Goal: Navigation & Orientation: Find specific page/section

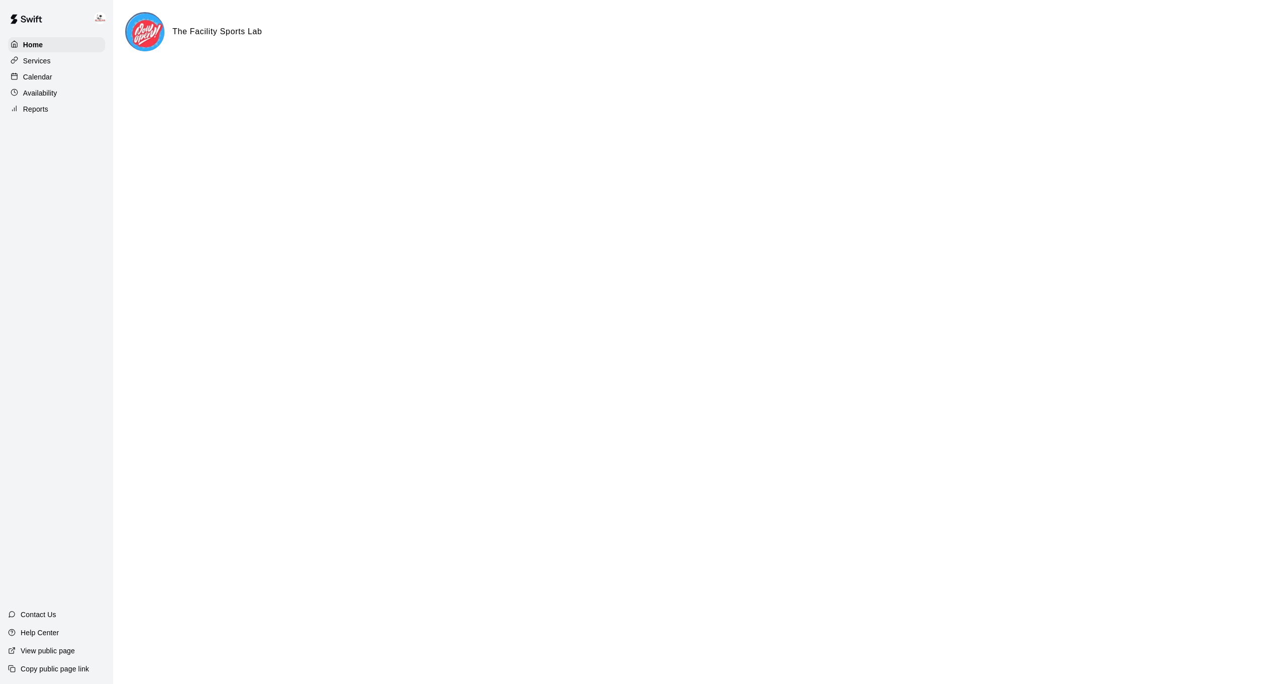
click at [44, 72] on p "Calendar" at bounding box center [37, 77] width 29 height 10
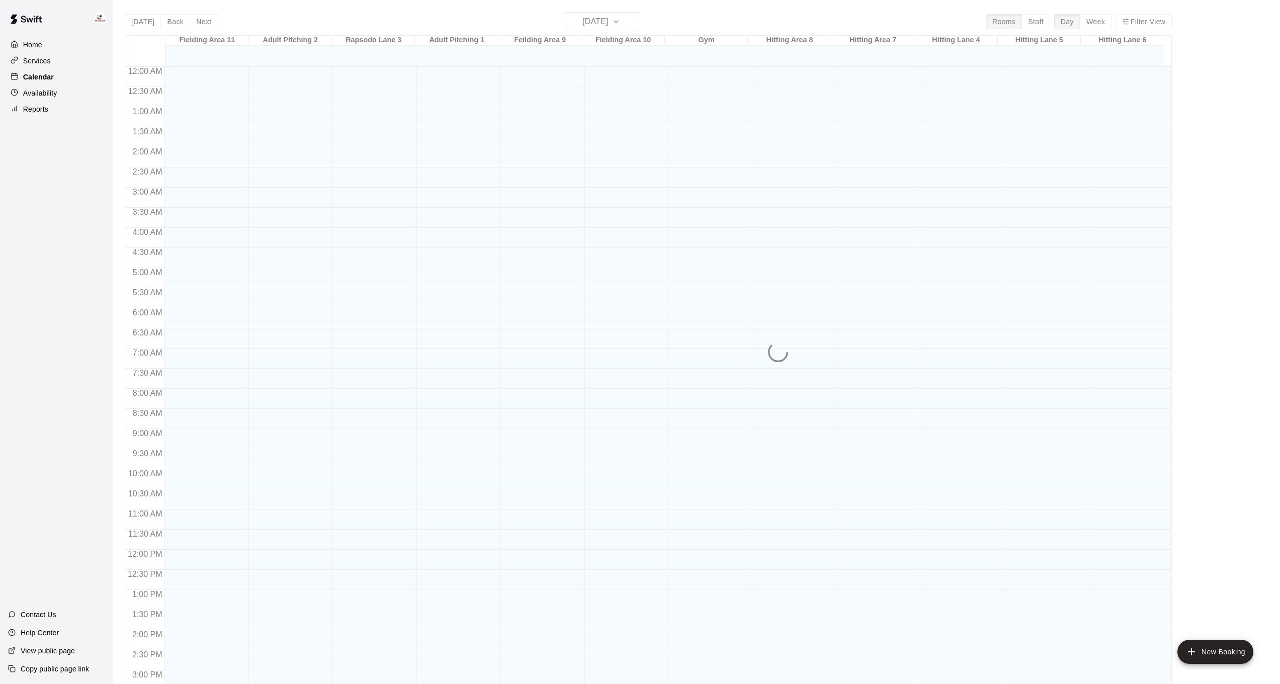
scroll to position [307, 0]
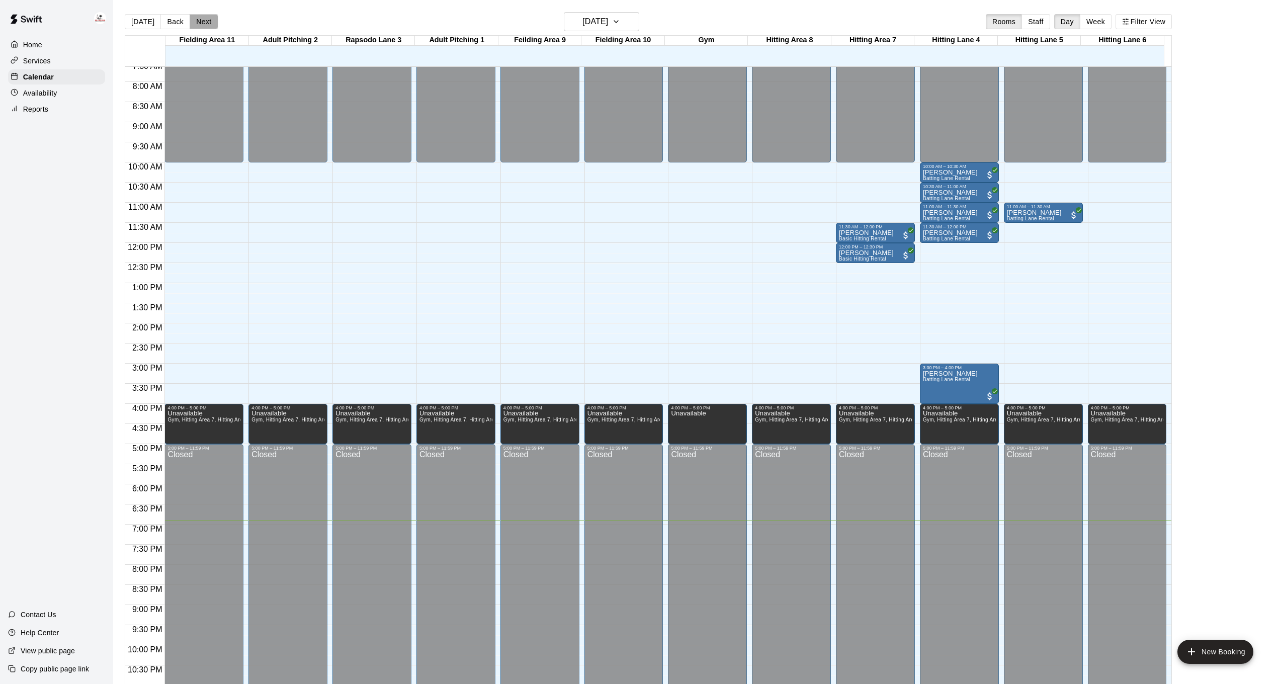
click at [200, 23] on button "Next" at bounding box center [204, 21] width 28 height 15
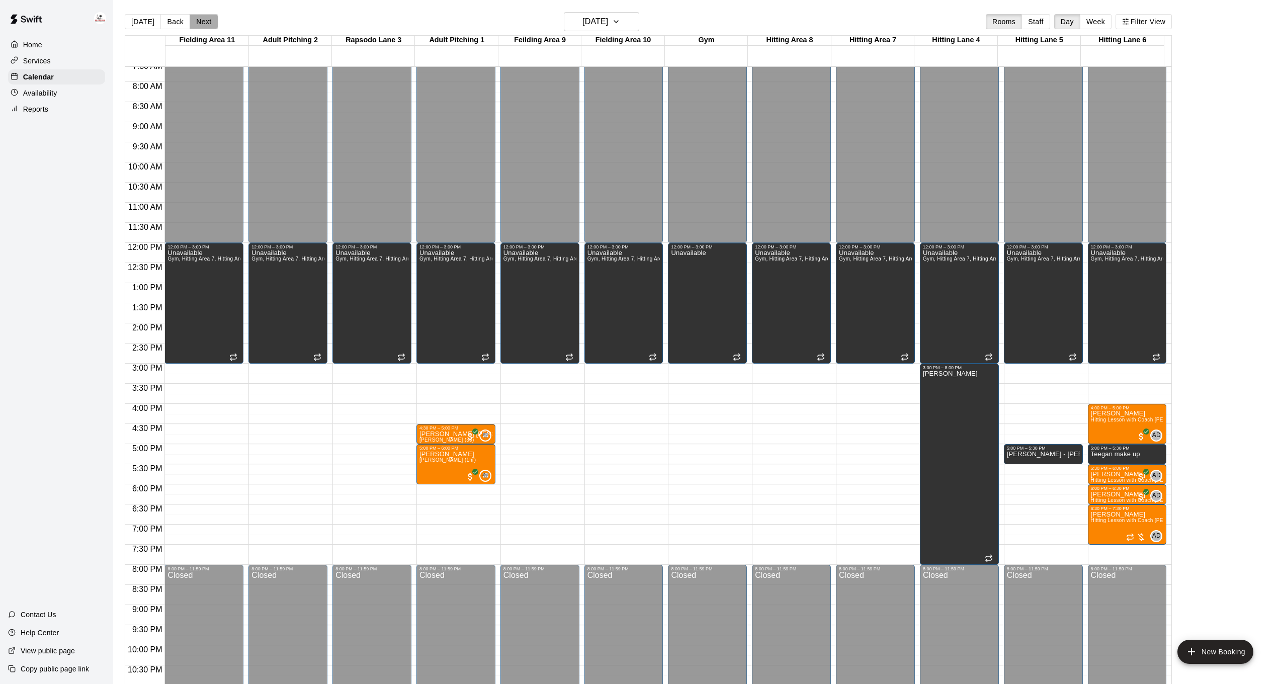
click at [200, 19] on button "Next" at bounding box center [204, 21] width 28 height 15
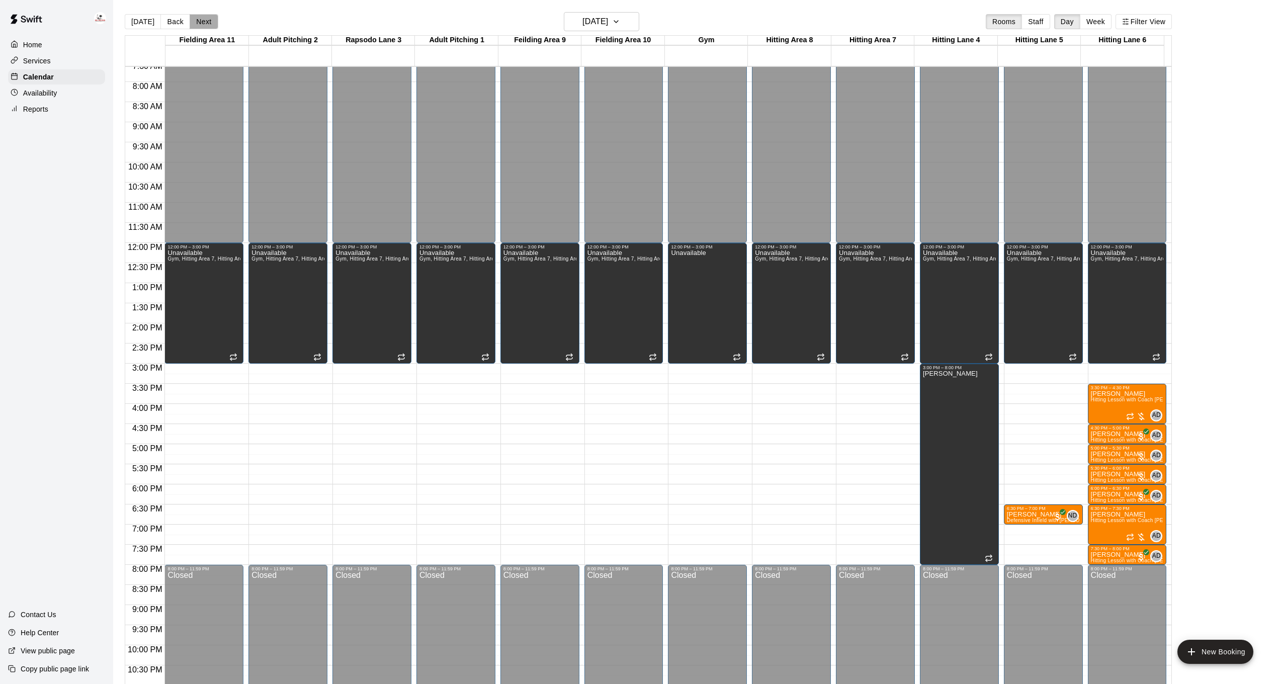
click at [200, 16] on button "Next" at bounding box center [204, 21] width 28 height 15
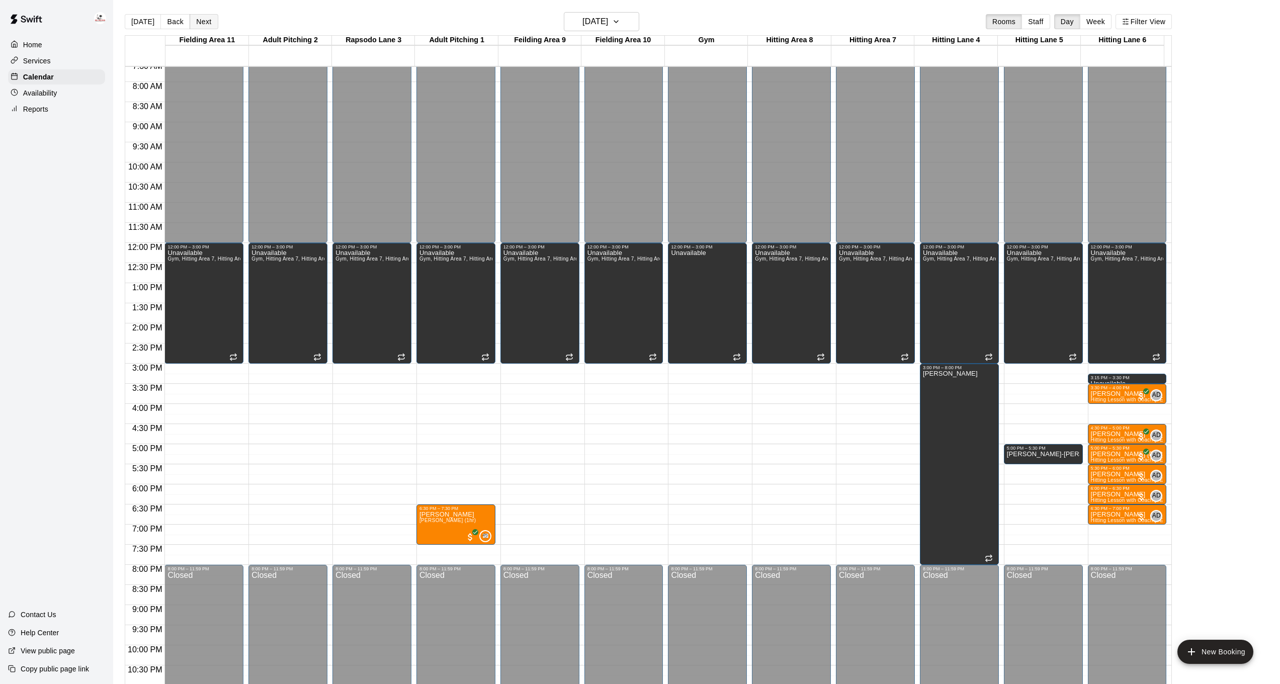
click at [202, 18] on button "Next" at bounding box center [204, 21] width 28 height 15
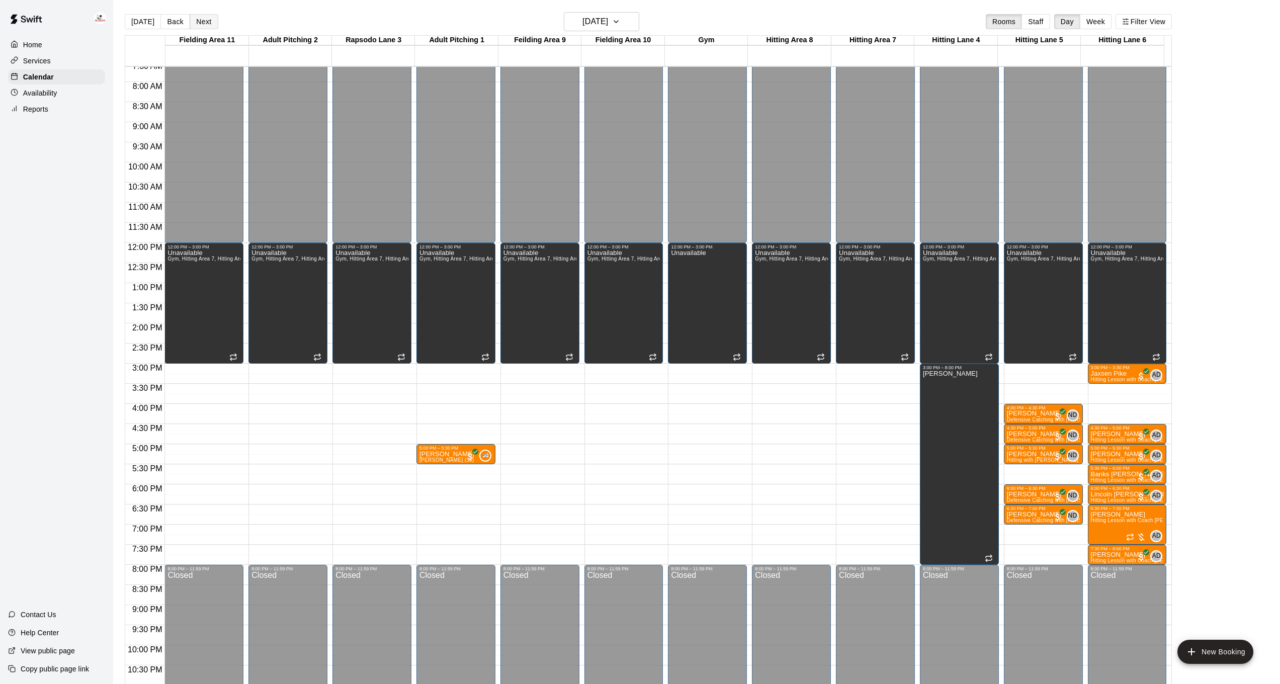
click at [202, 21] on button "Next" at bounding box center [204, 21] width 28 height 15
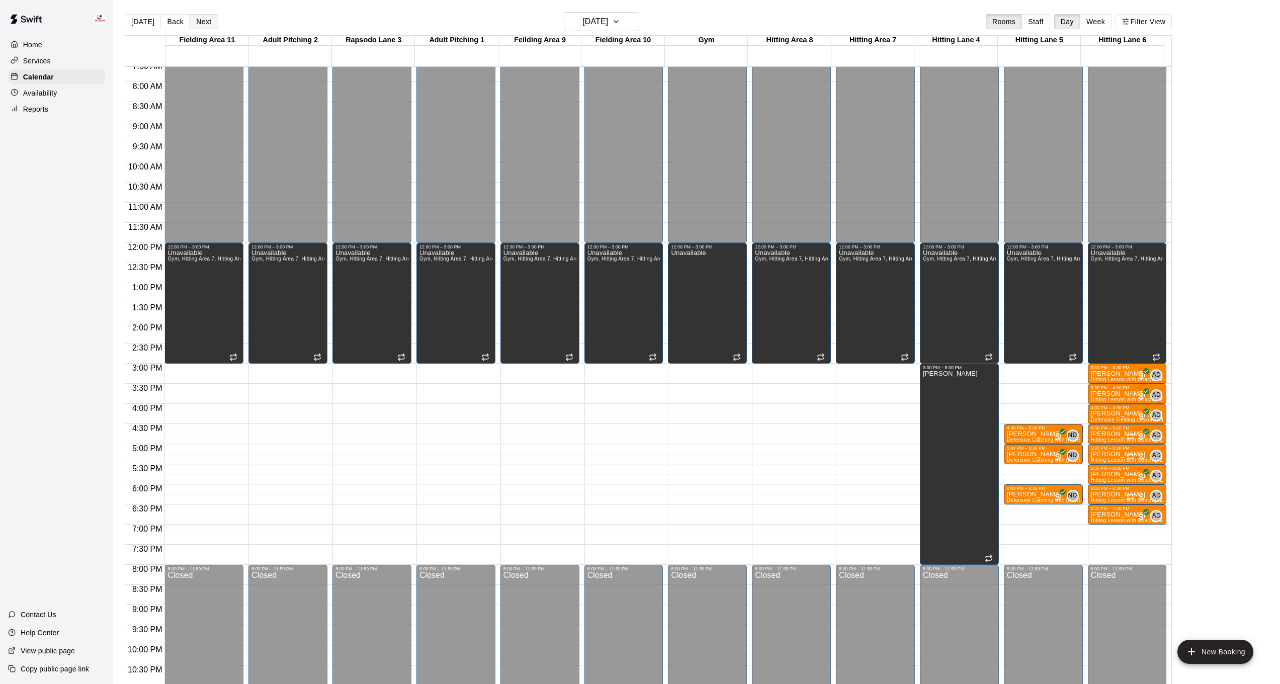
click at [203, 20] on button "Next" at bounding box center [204, 21] width 28 height 15
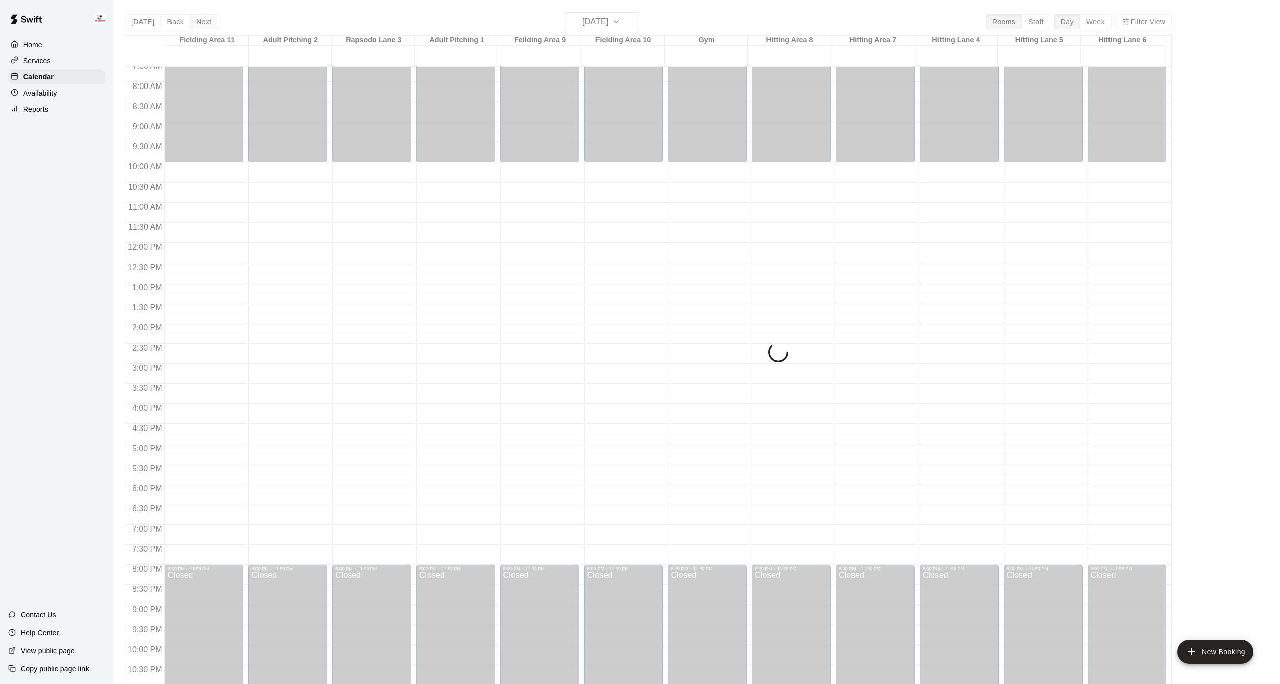
click at [203, 20] on div "[DATE] Back [DATE][DATE] Rooms Staff Day Week Filter View Fielding Area 11 23 S…" at bounding box center [648, 354] width 1047 height 684
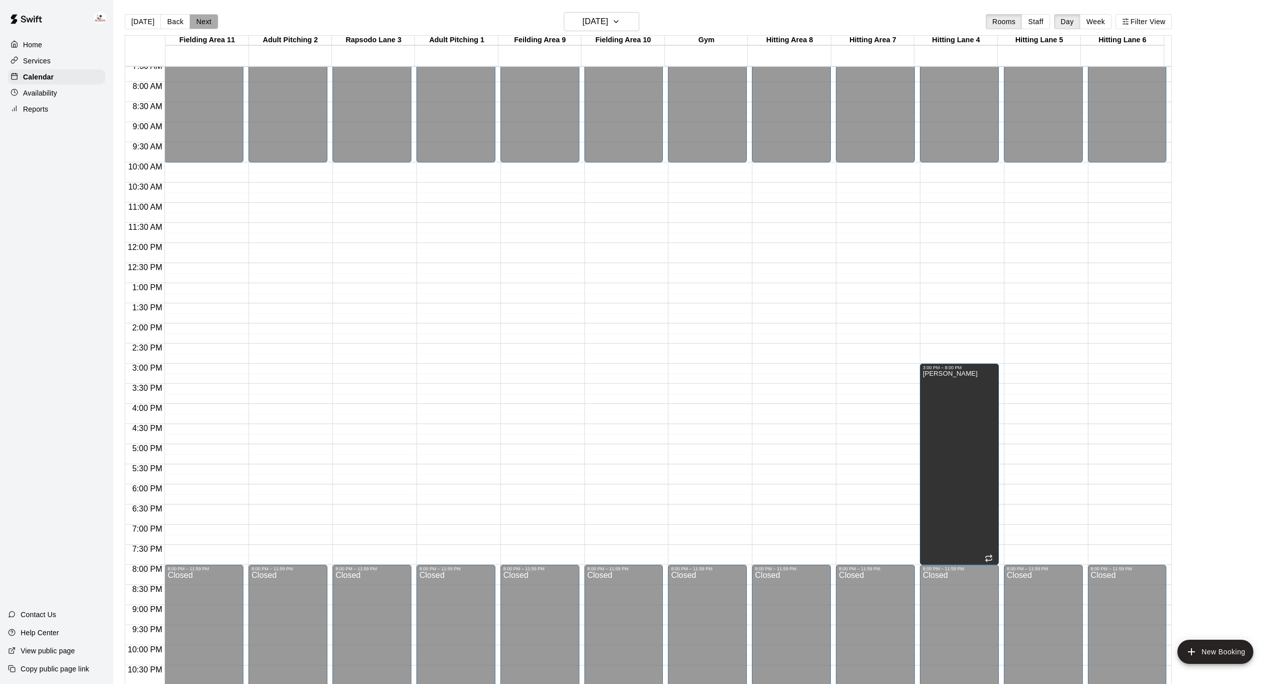
click at [203, 21] on button "Next" at bounding box center [204, 21] width 28 height 15
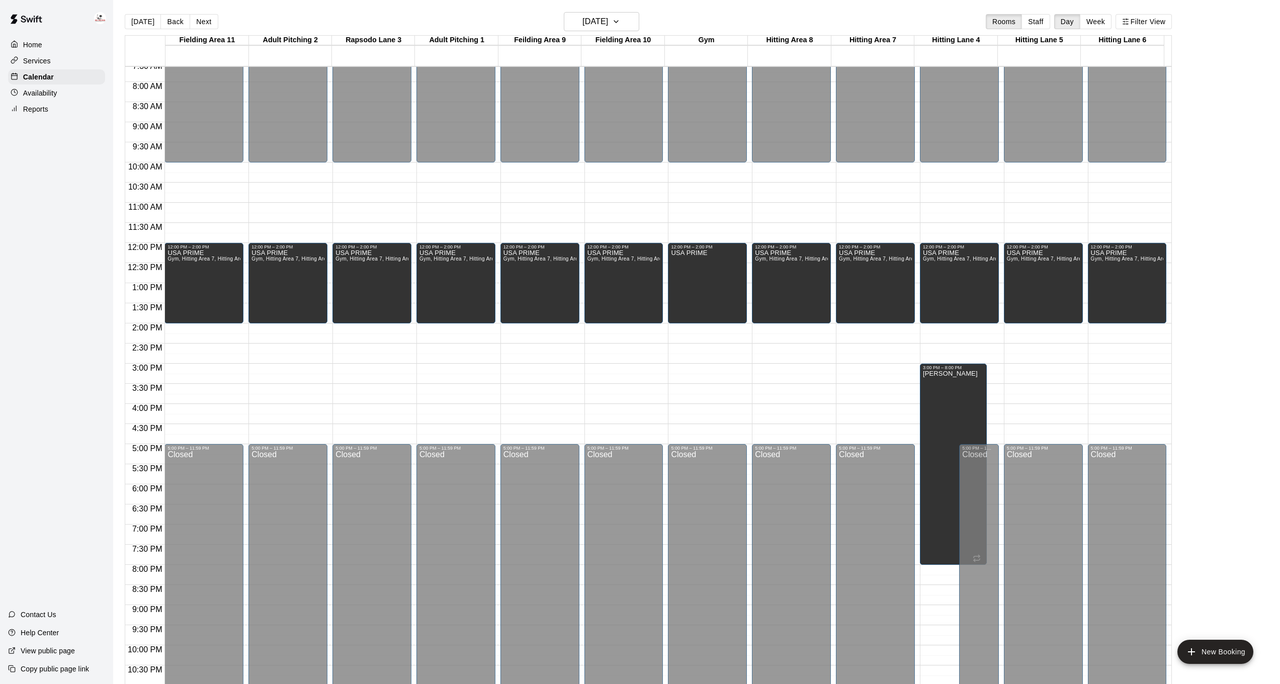
click at [205, 22] on button "Next" at bounding box center [204, 21] width 28 height 15
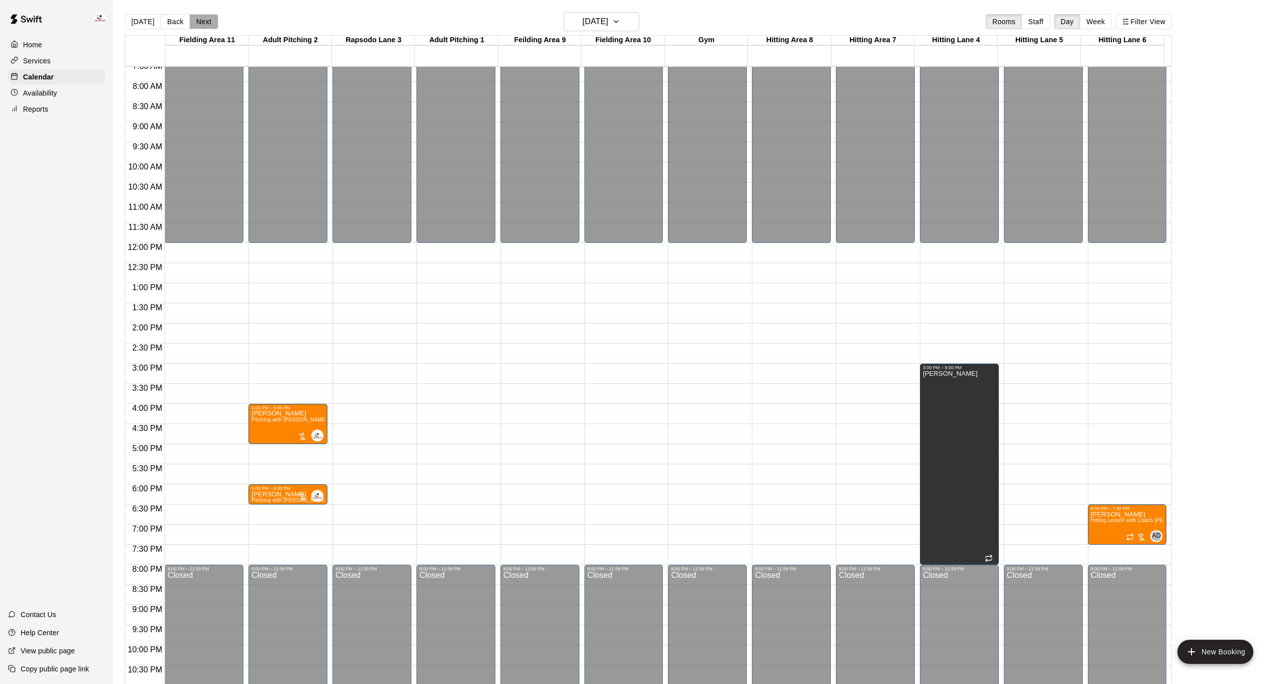
click at [205, 22] on button "Next" at bounding box center [204, 21] width 28 height 15
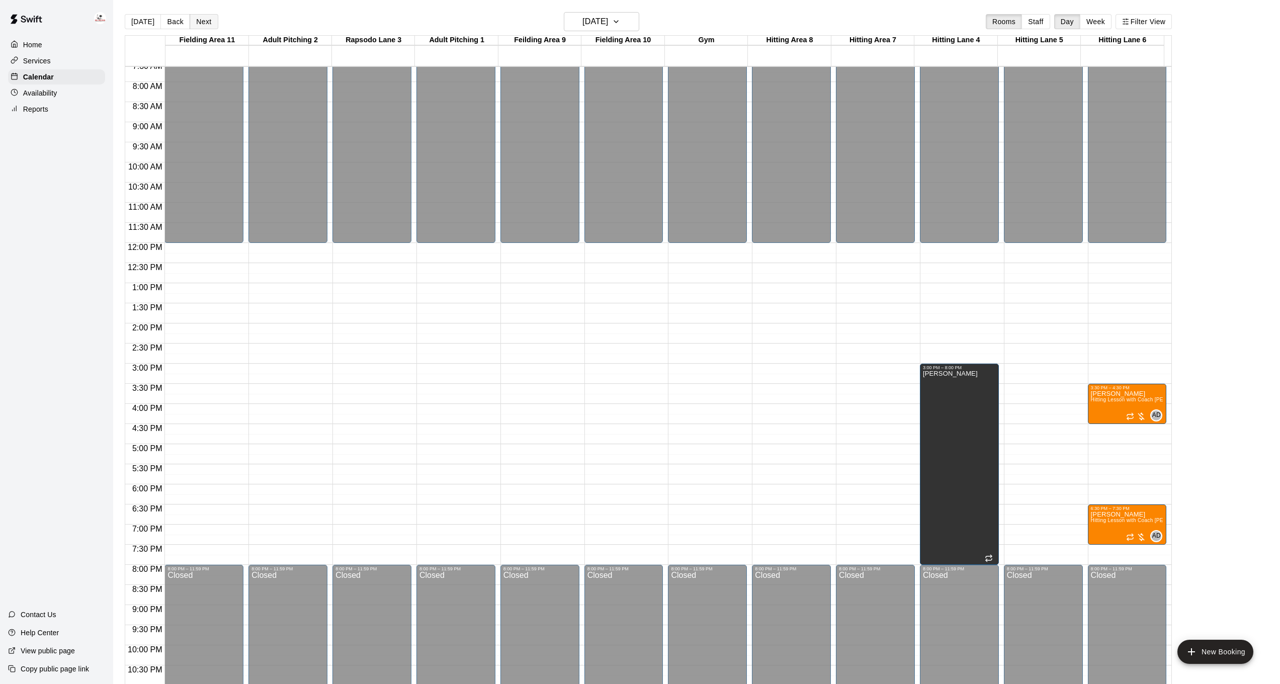
click at [205, 23] on button "Next" at bounding box center [204, 21] width 28 height 15
click at [205, 22] on button "Next" at bounding box center [204, 21] width 28 height 15
click at [208, 24] on button "Next" at bounding box center [204, 21] width 28 height 15
